Goal: Navigation & Orientation: Understand site structure

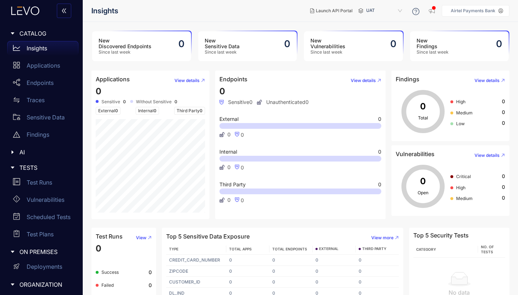
click at [35, 51] on div "Insights" at bounding box center [42, 48] width 71 height 14
click at [43, 64] on p "Applications" at bounding box center [43, 65] width 33 height 6
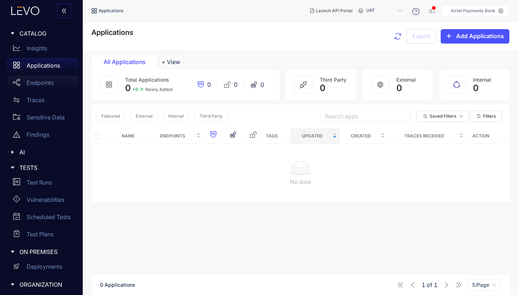
click at [44, 80] on p "Endpoints" at bounding box center [40, 82] width 27 height 6
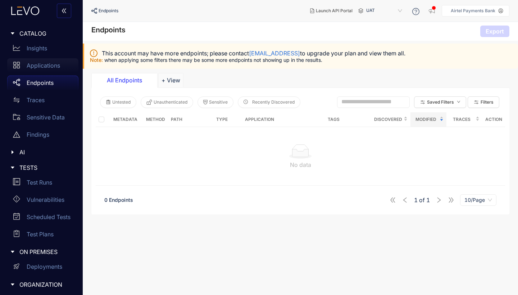
click at [44, 69] on div "Applications" at bounding box center [42, 65] width 71 height 14
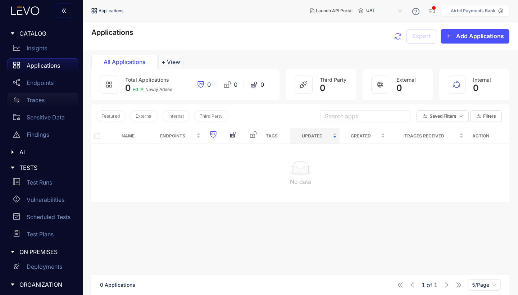
click at [37, 102] on p "Traces" at bounding box center [36, 100] width 18 height 6
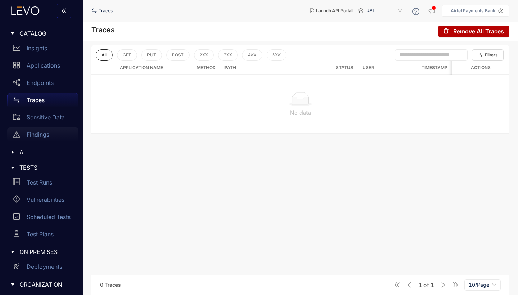
click at [37, 135] on p "Findings" at bounding box center [38, 134] width 23 height 6
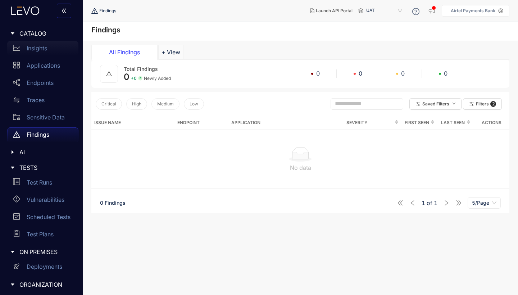
click at [37, 47] on p "Insights" at bounding box center [37, 48] width 20 height 6
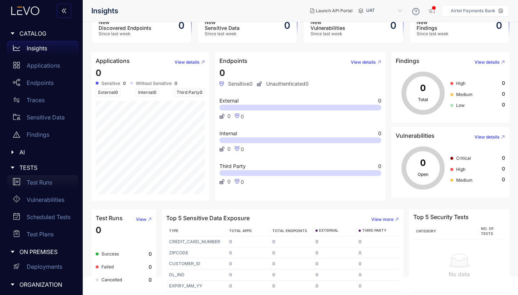
click at [41, 183] on p "Test Runs" at bounding box center [40, 182] width 26 height 6
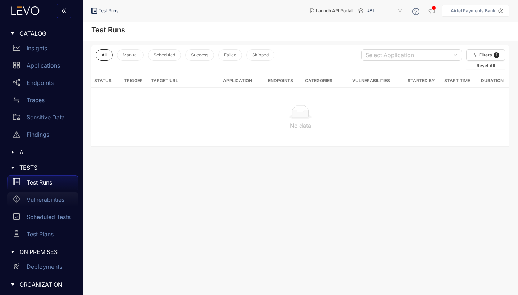
click at [41, 202] on p "Vulnerabilities" at bounding box center [46, 199] width 38 height 6
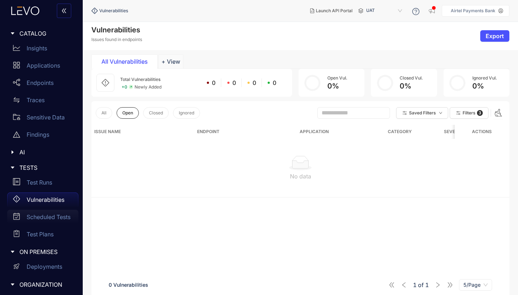
click at [38, 218] on p "Scheduled Tests" at bounding box center [49, 217] width 44 height 6
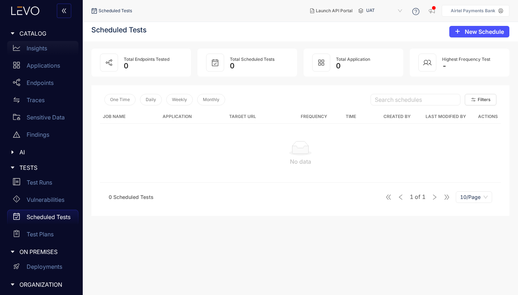
click at [40, 47] on p "Insights" at bounding box center [37, 48] width 20 height 6
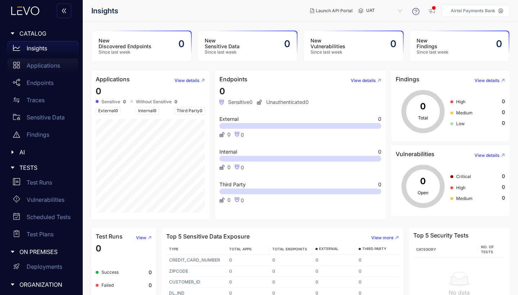
click at [44, 68] on p "Applications" at bounding box center [43, 65] width 33 height 6
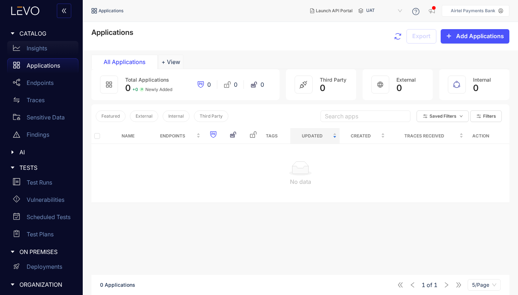
click at [36, 49] on p "Insights" at bounding box center [37, 48] width 20 height 6
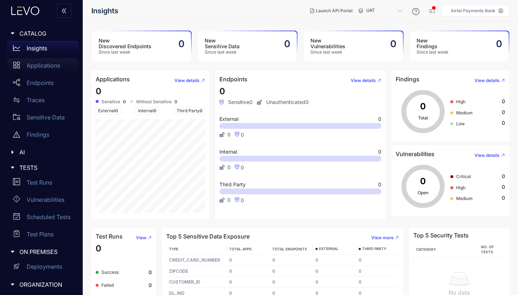
click at [49, 65] on p "Applications" at bounding box center [43, 65] width 33 height 6
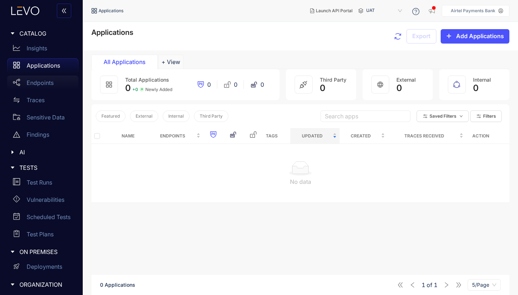
click at [44, 81] on p "Endpoints" at bounding box center [40, 82] width 27 height 6
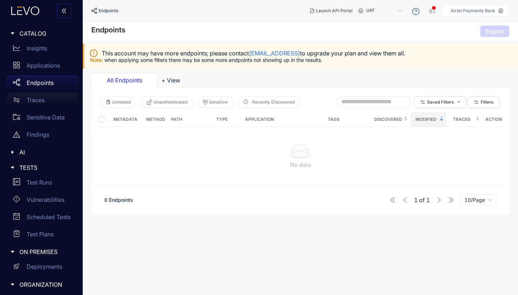
click at [42, 102] on p "Traces" at bounding box center [36, 100] width 18 height 6
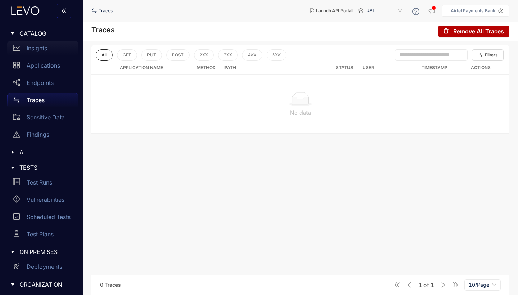
click at [36, 48] on p "Insights" at bounding box center [37, 48] width 20 height 6
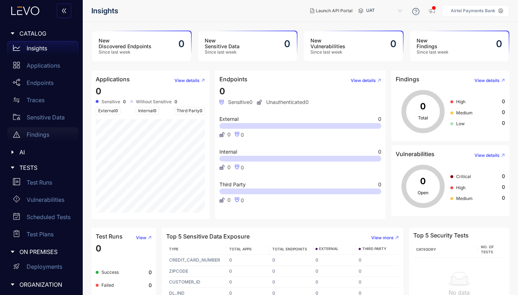
click at [41, 136] on p "Findings" at bounding box center [38, 134] width 23 height 6
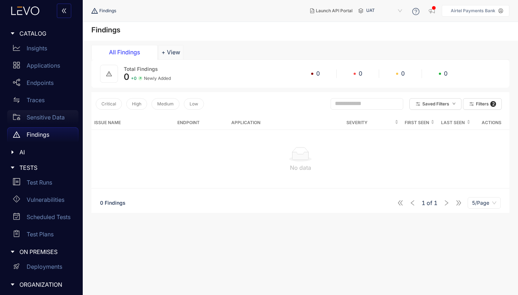
click at [41, 122] on div "Sensitive Data" at bounding box center [42, 117] width 71 height 14
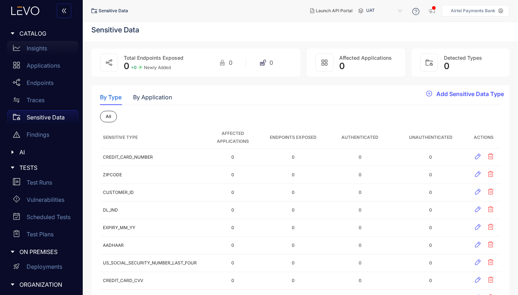
click at [34, 51] on p "Insights" at bounding box center [37, 48] width 20 height 6
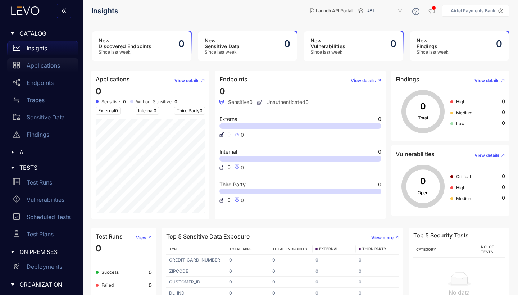
click at [41, 68] on p "Applications" at bounding box center [43, 65] width 33 height 6
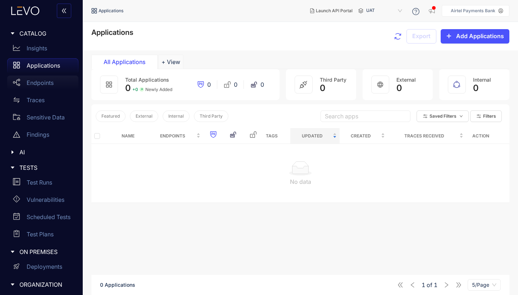
click at [41, 81] on p "Endpoints" at bounding box center [40, 82] width 27 height 6
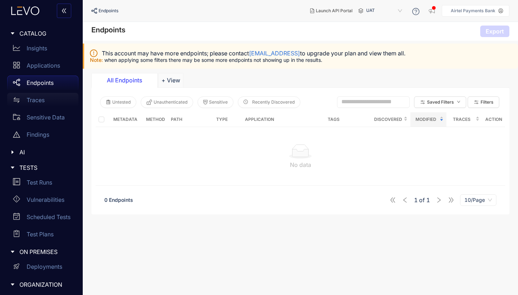
click at [37, 96] on div "Traces" at bounding box center [42, 100] width 71 height 14
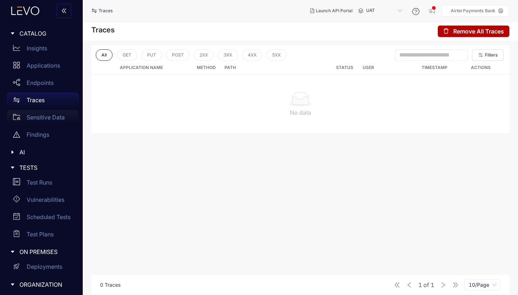
click at [37, 115] on p "Sensitive Data" at bounding box center [46, 117] width 38 height 6
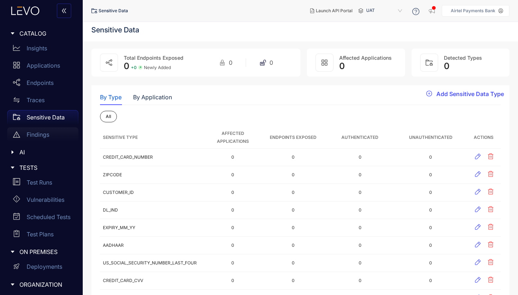
click at [41, 135] on p "Findings" at bounding box center [38, 134] width 23 height 6
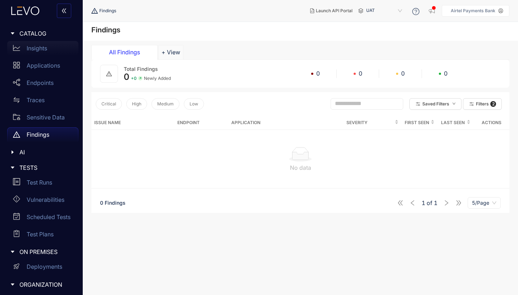
click at [51, 47] on div "Insights" at bounding box center [42, 48] width 71 height 14
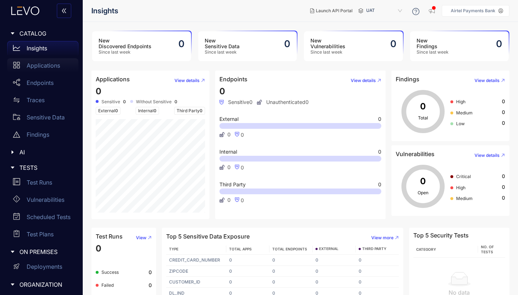
click at [51, 68] on p "Applications" at bounding box center [43, 65] width 33 height 6
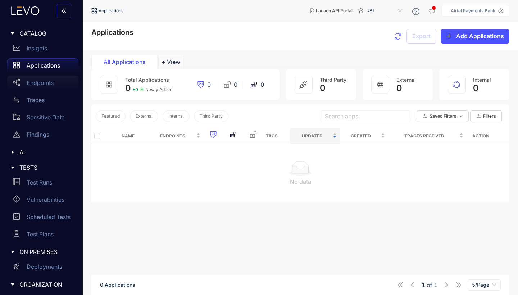
click at [46, 81] on p "Endpoints" at bounding box center [40, 82] width 27 height 6
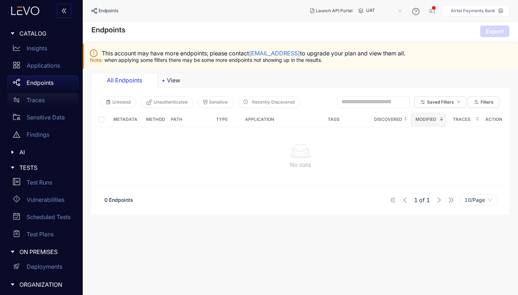
click at [39, 104] on div "Traces" at bounding box center [42, 100] width 71 height 14
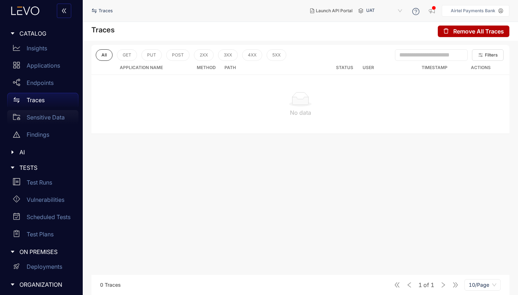
click at [41, 120] on p "Sensitive Data" at bounding box center [46, 117] width 38 height 6
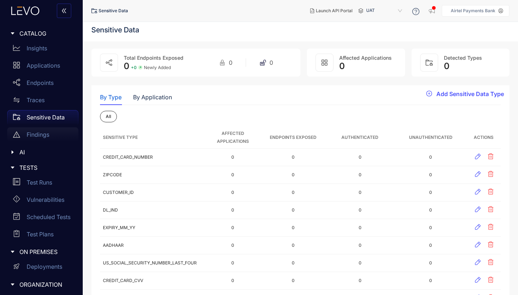
click at [39, 135] on p "Findings" at bounding box center [38, 134] width 23 height 6
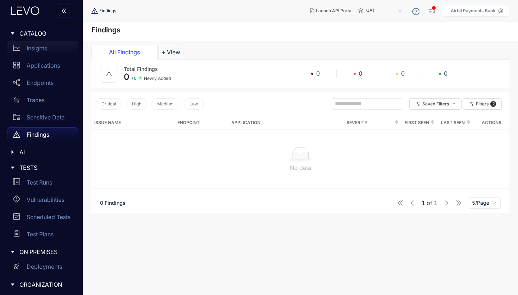
click at [37, 49] on p "Insights" at bounding box center [37, 48] width 20 height 6
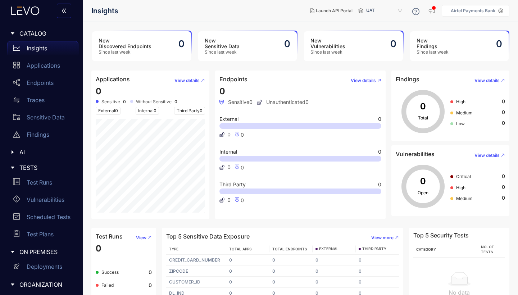
click at [14, 150] on icon "caret-right" at bounding box center [12, 152] width 5 height 5
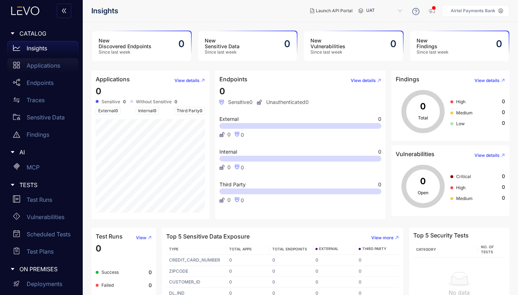
click at [40, 69] on div "Applications" at bounding box center [42, 65] width 71 height 14
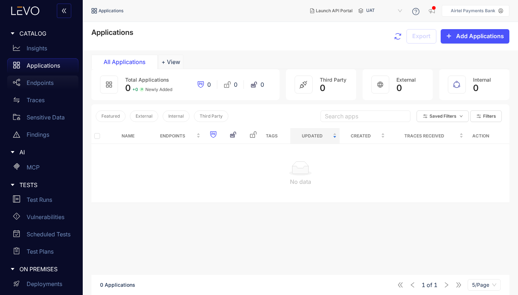
click at [40, 81] on p "Endpoints" at bounding box center [40, 82] width 27 height 6
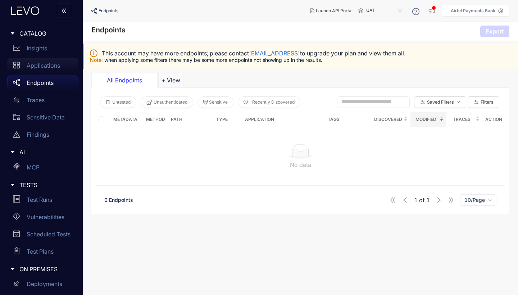
click at [42, 67] on p "Applications" at bounding box center [43, 65] width 33 height 6
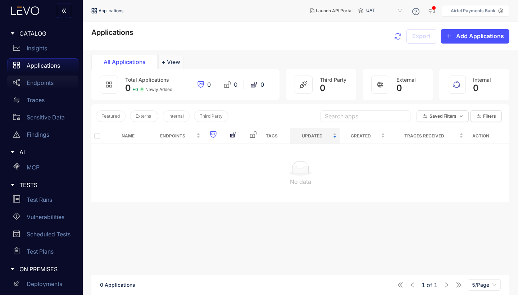
click at [42, 81] on p "Endpoints" at bounding box center [40, 82] width 27 height 6
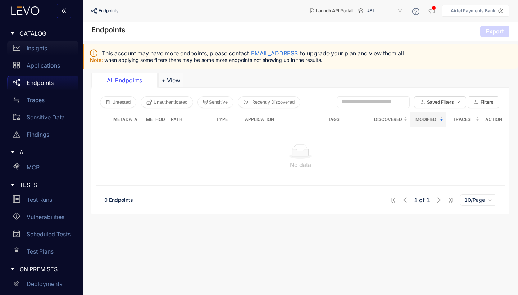
click at [35, 52] on div "Insights" at bounding box center [42, 48] width 71 height 14
